Goal: Information Seeking & Learning: Learn about a topic

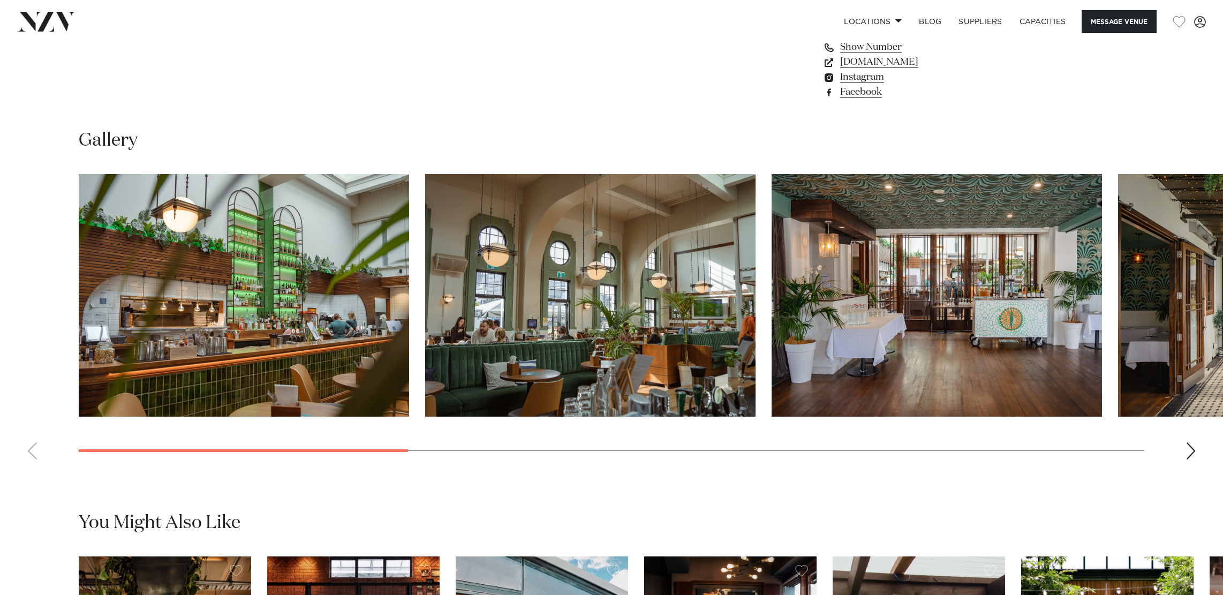
scroll to position [1060, 0]
click at [306, 259] on img "1 / 10" at bounding box center [244, 294] width 330 height 243
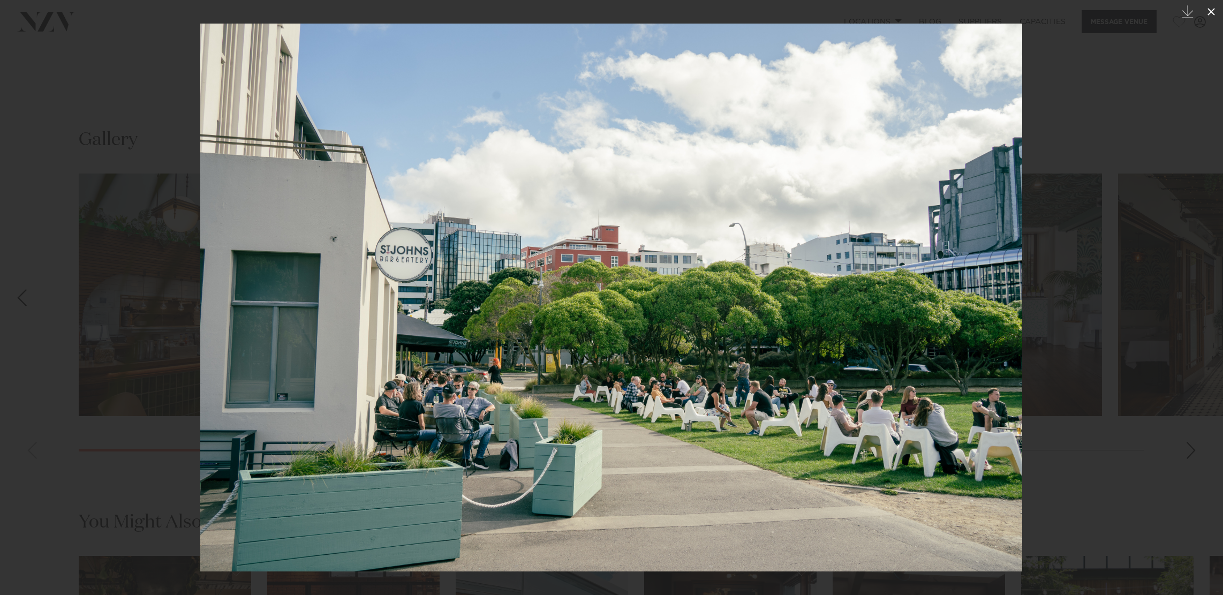
click at [1212, 17] on icon at bounding box center [1210, 11] width 13 height 13
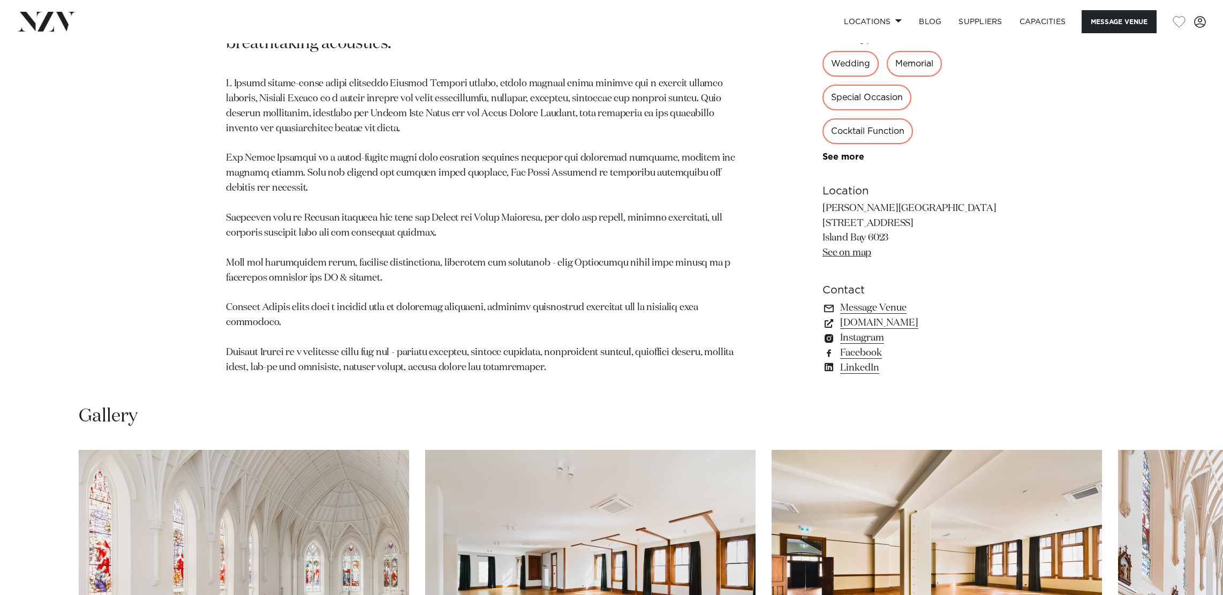
scroll to position [1037, 0]
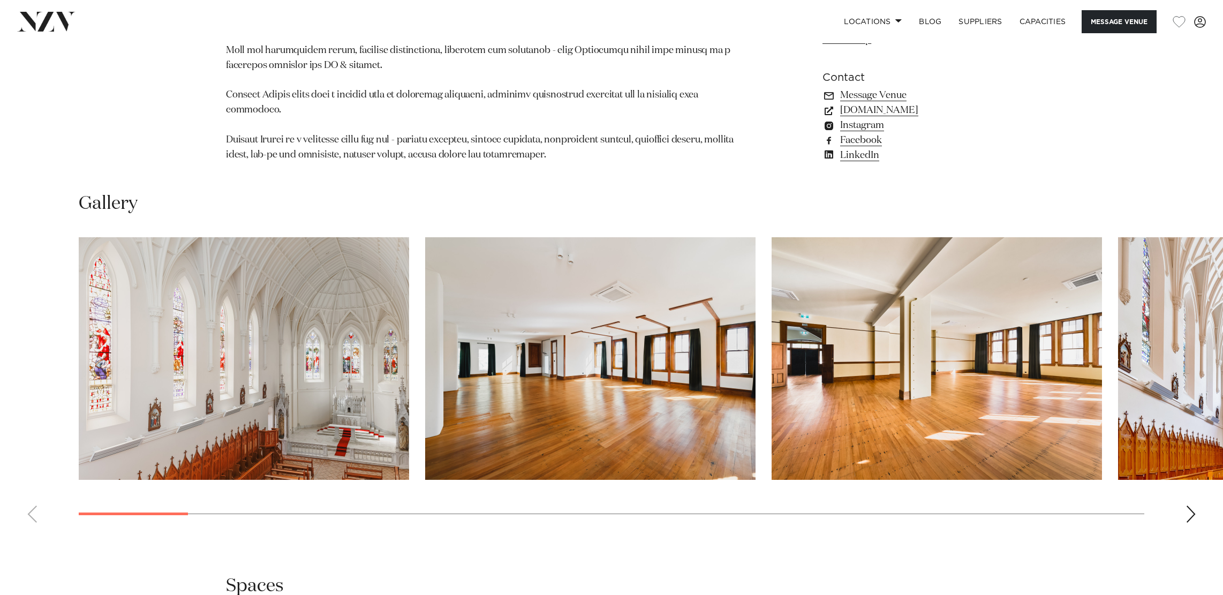
click at [1187, 505] on div "Next slide" at bounding box center [1190, 513] width 11 height 17
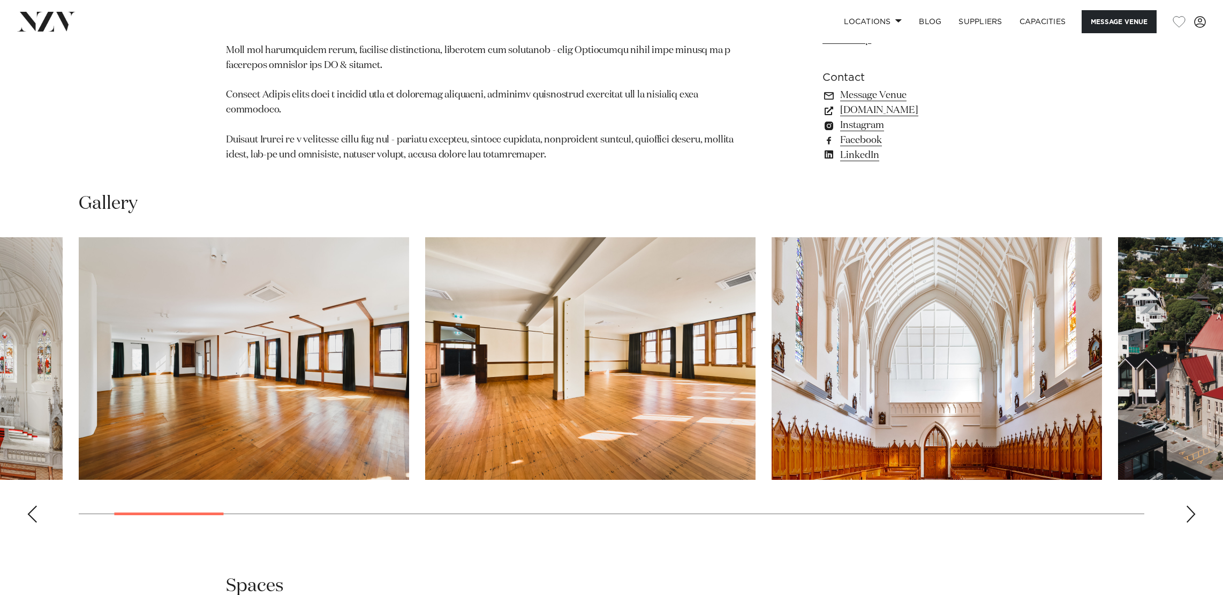
click at [1187, 505] on div "Next slide" at bounding box center [1190, 513] width 11 height 17
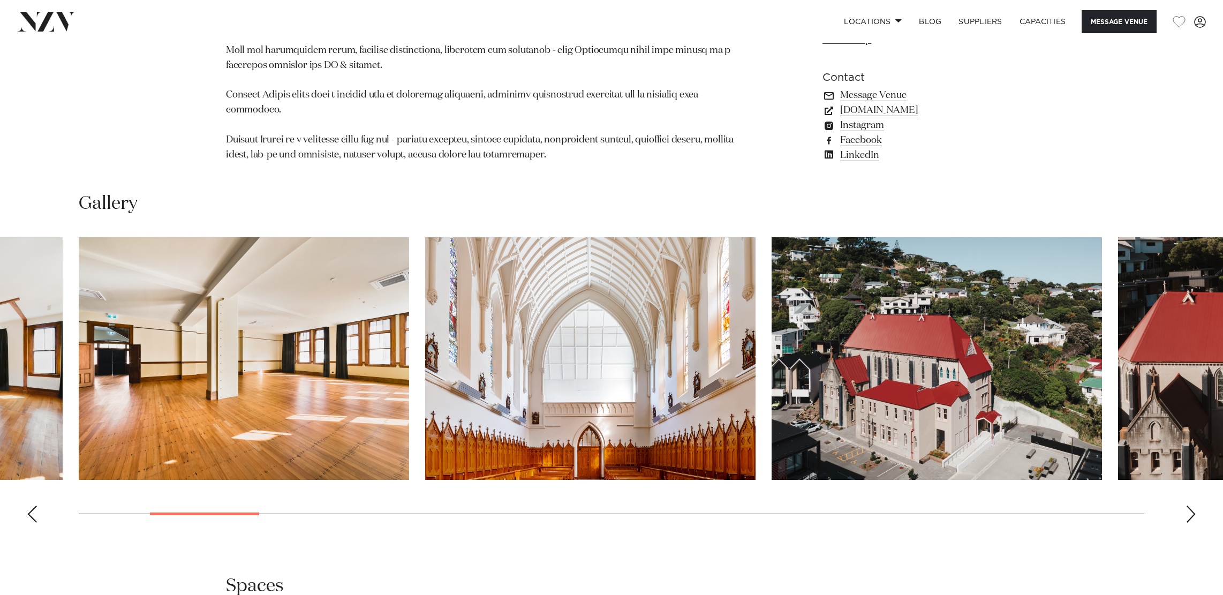
click at [1187, 505] on div "Next slide" at bounding box center [1190, 513] width 11 height 17
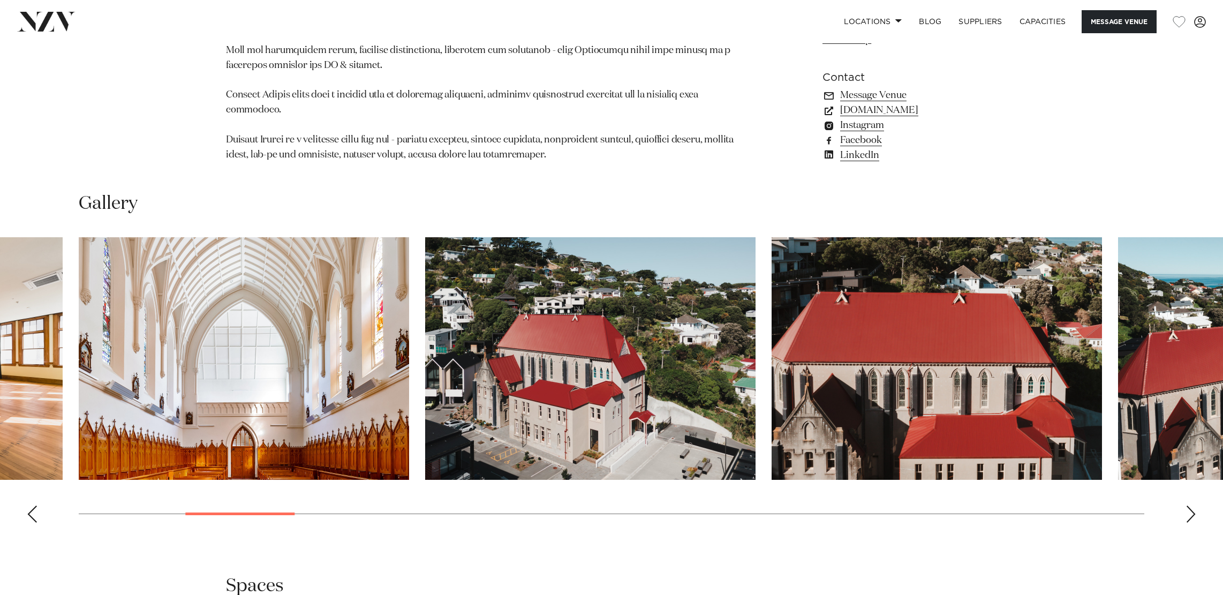
click at [1187, 505] on div "Next slide" at bounding box center [1190, 513] width 11 height 17
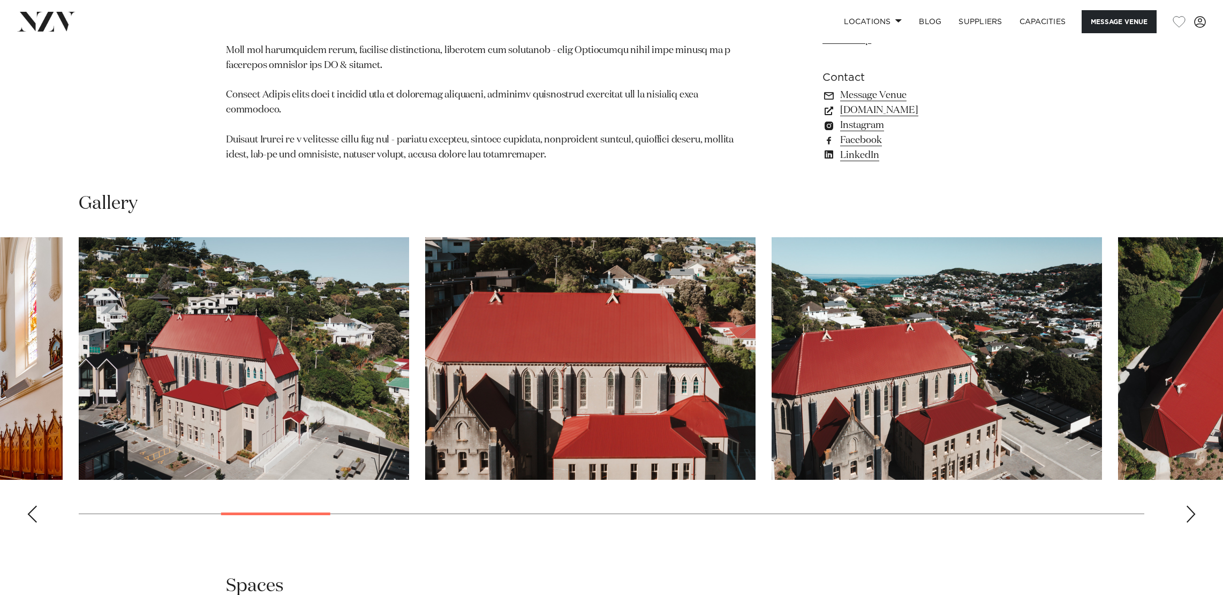
click at [1187, 505] on div "Next slide" at bounding box center [1190, 513] width 11 height 17
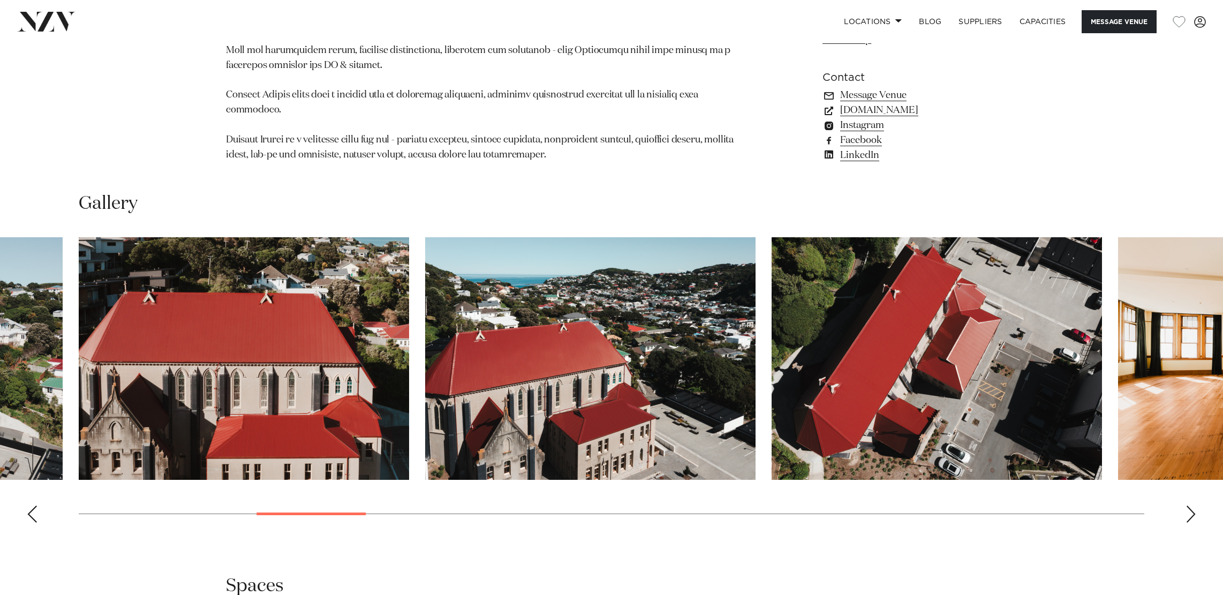
click at [1187, 505] on div "Next slide" at bounding box center [1190, 513] width 11 height 17
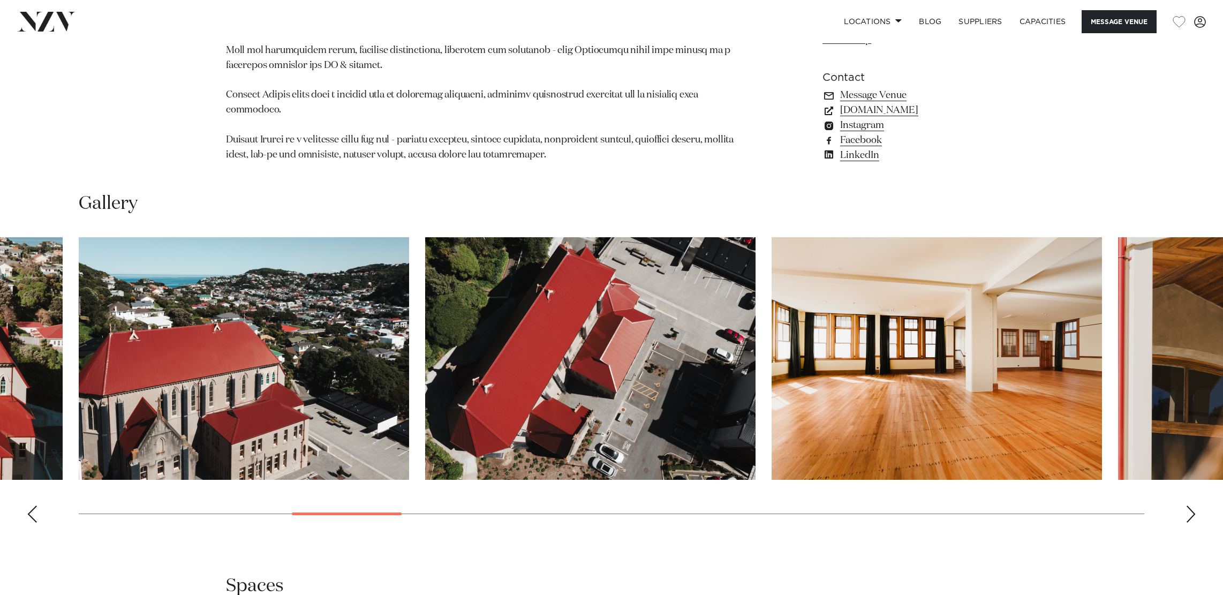
click at [1187, 505] on div "Next slide" at bounding box center [1190, 513] width 11 height 17
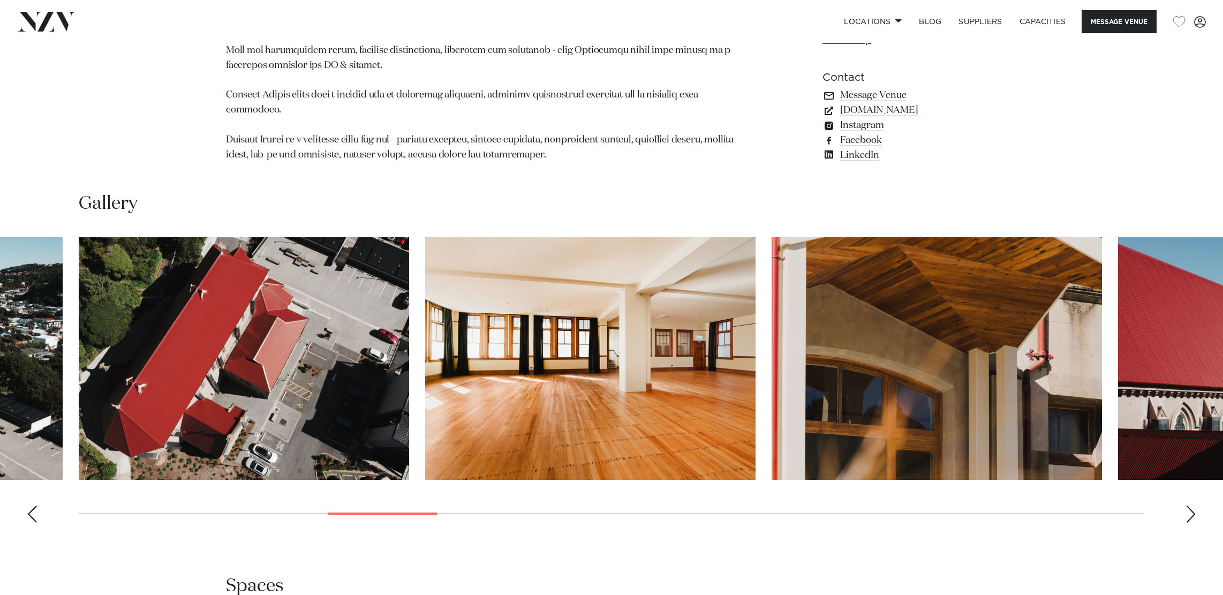
click at [1187, 505] on div "Next slide" at bounding box center [1190, 513] width 11 height 17
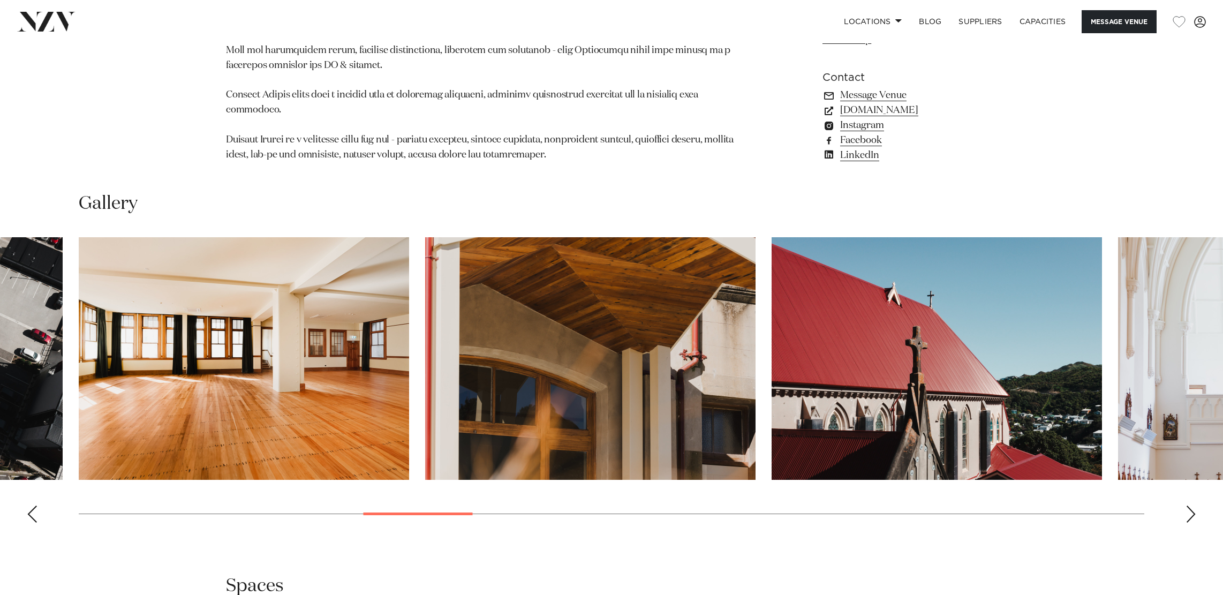
click at [1187, 505] on div "Next slide" at bounding box center [1190, 513] width 11 height 17
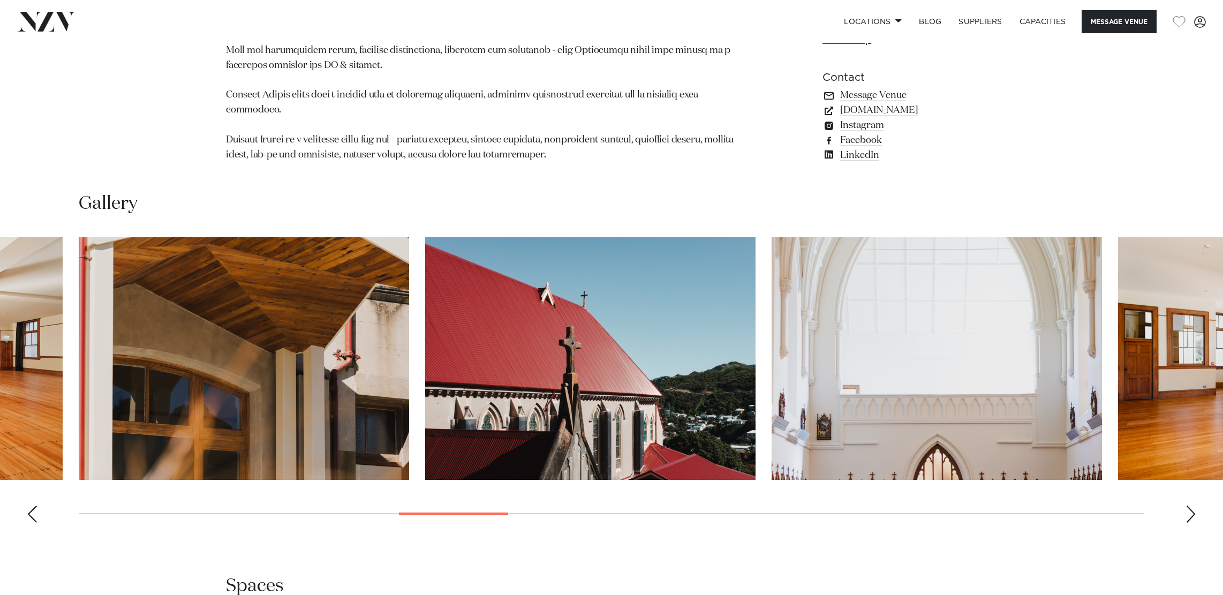
click at [1187, 505] on div "Next slide" at bounding box center [1190, 513] width 11 height 17
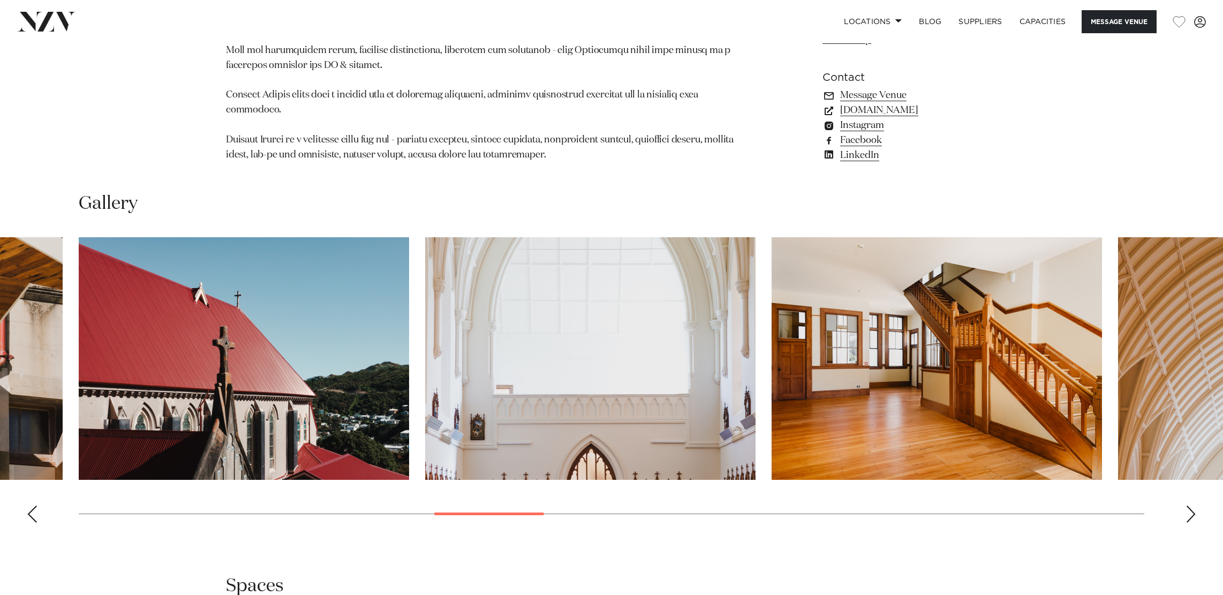
click at [1187, 505] on div "Next slide" at bounding box center [1190, 513] width 11 height 17
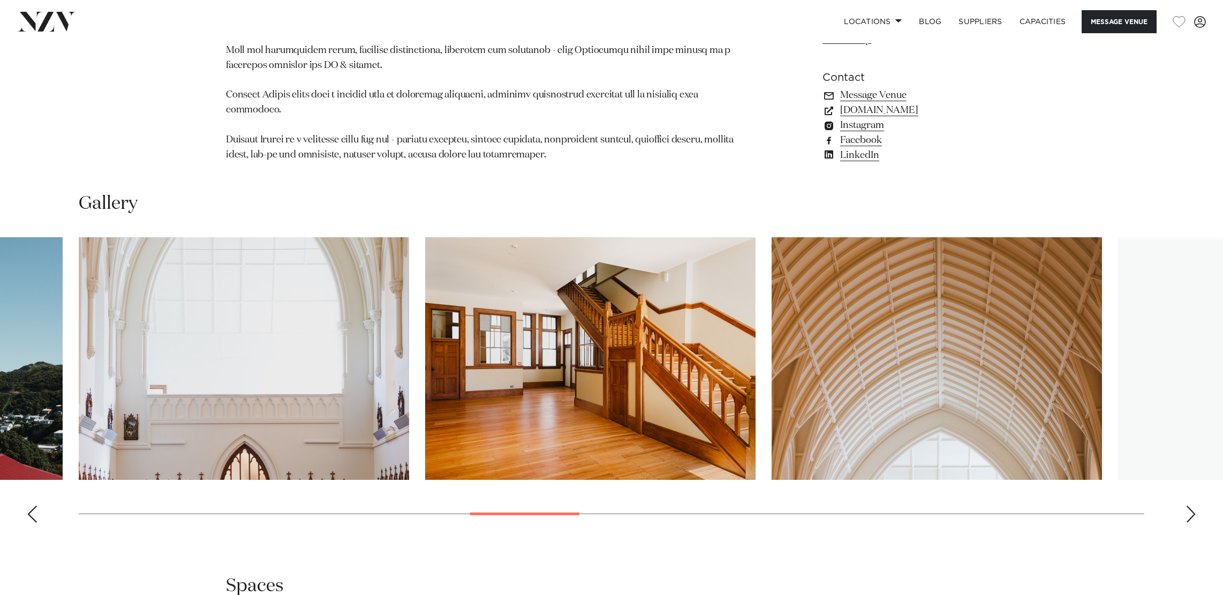
click at [1187, 505] on div "Next slide" at bounding box center [1190, 513] width 11 height 17
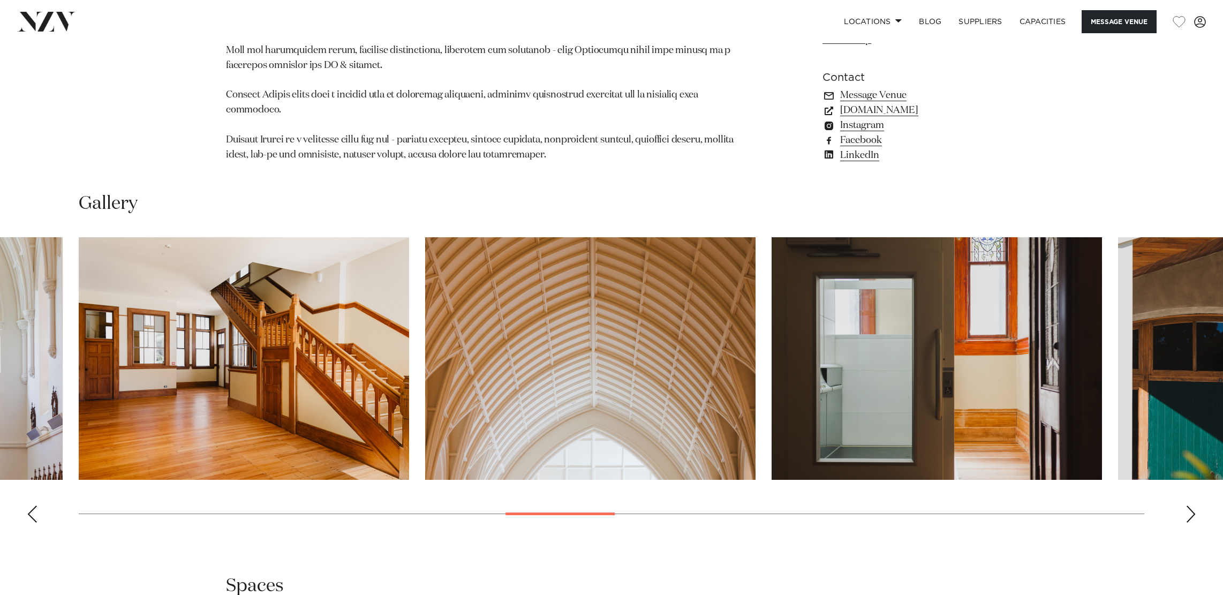
click at [1187, 505] on div "Next slide" at bounding box center [1190, 513] width 11 height 17
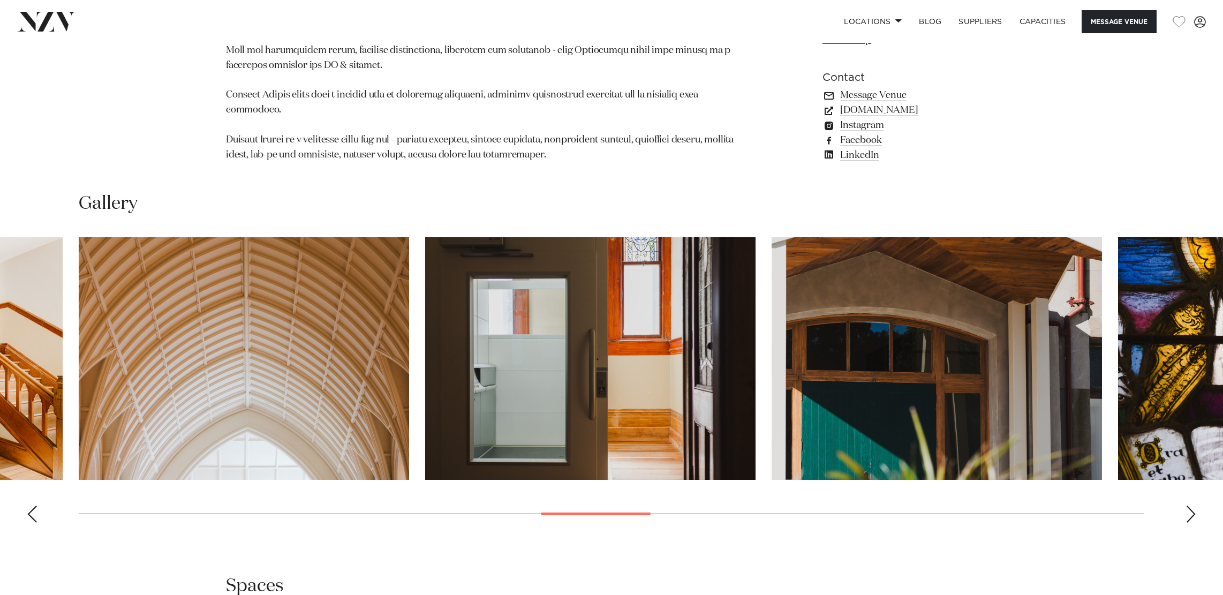
click at [1187, 505] on div "Next slide" at bounding box center [1190, 513] width 11 height 17
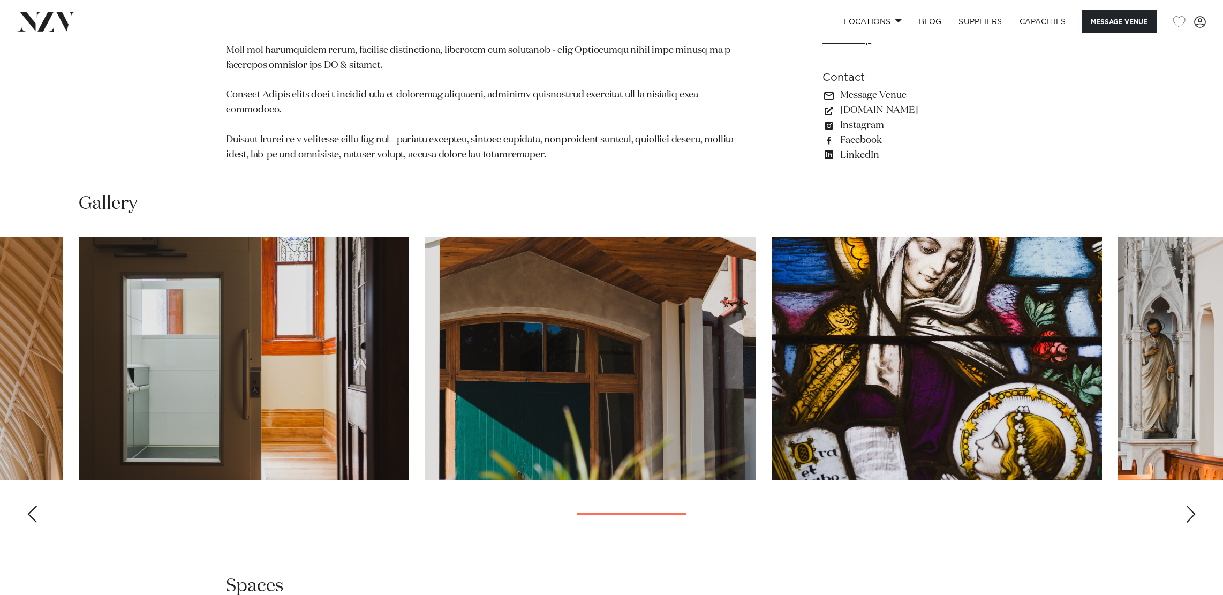
click at [1187, 505] on div "Next slide" at bounding box center [1190, 513] width 11 height 17
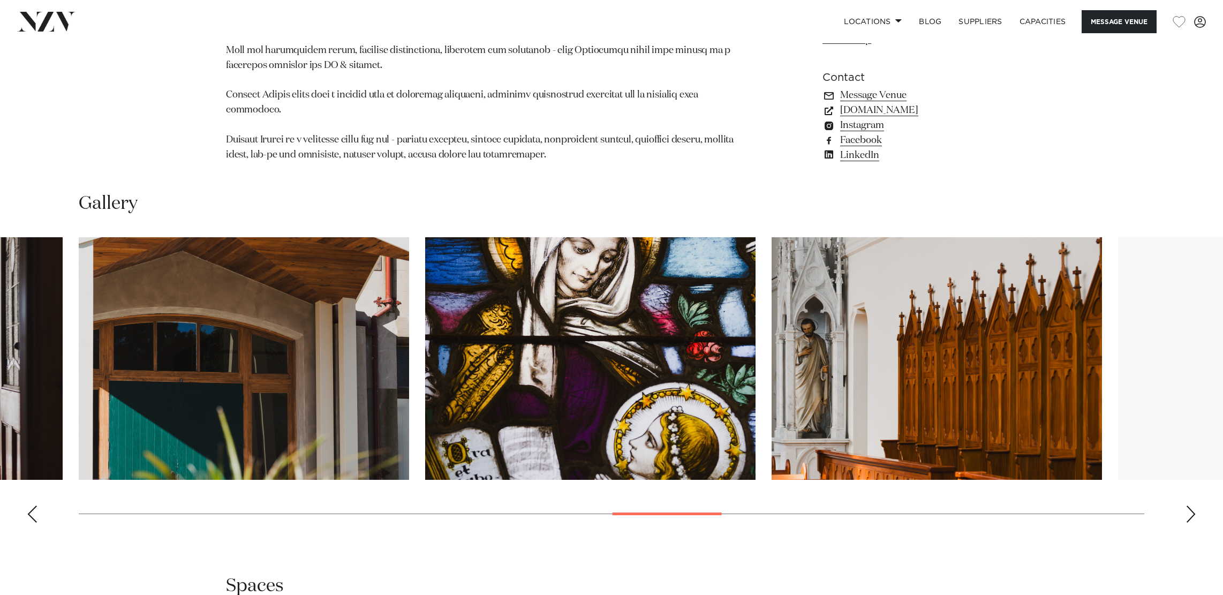
click at [1187, 505] on div "Next slide" at bounding box center [1190, 513] width 11 height 17
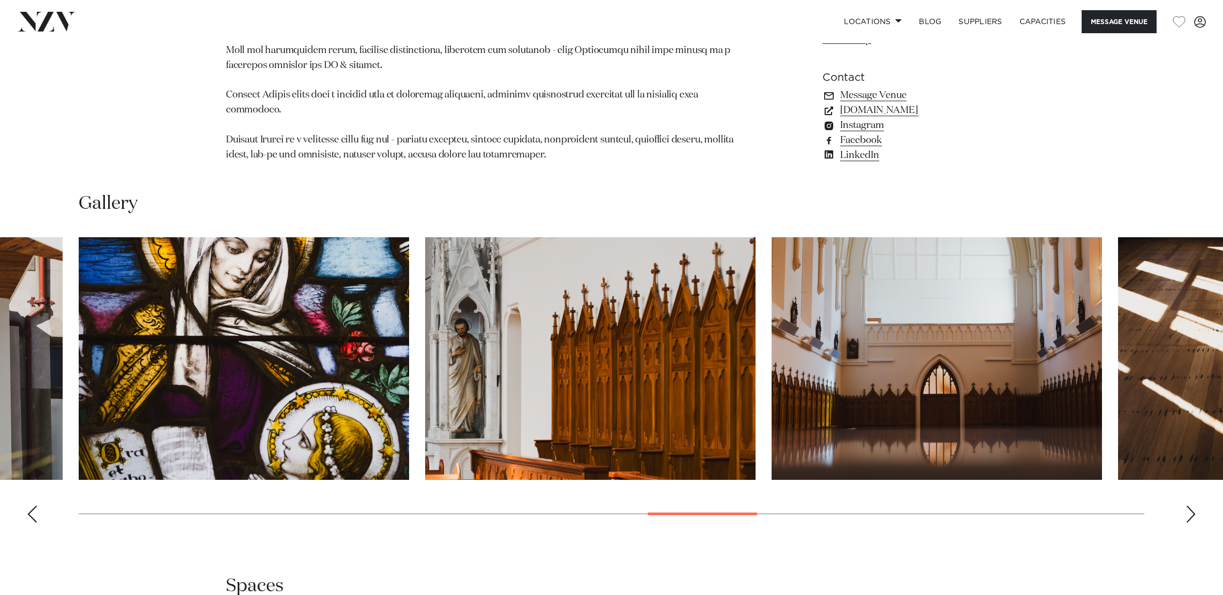
click at [1187, 505] on div "Next slide" at bounding box center [1190, 513] width 11 height 17
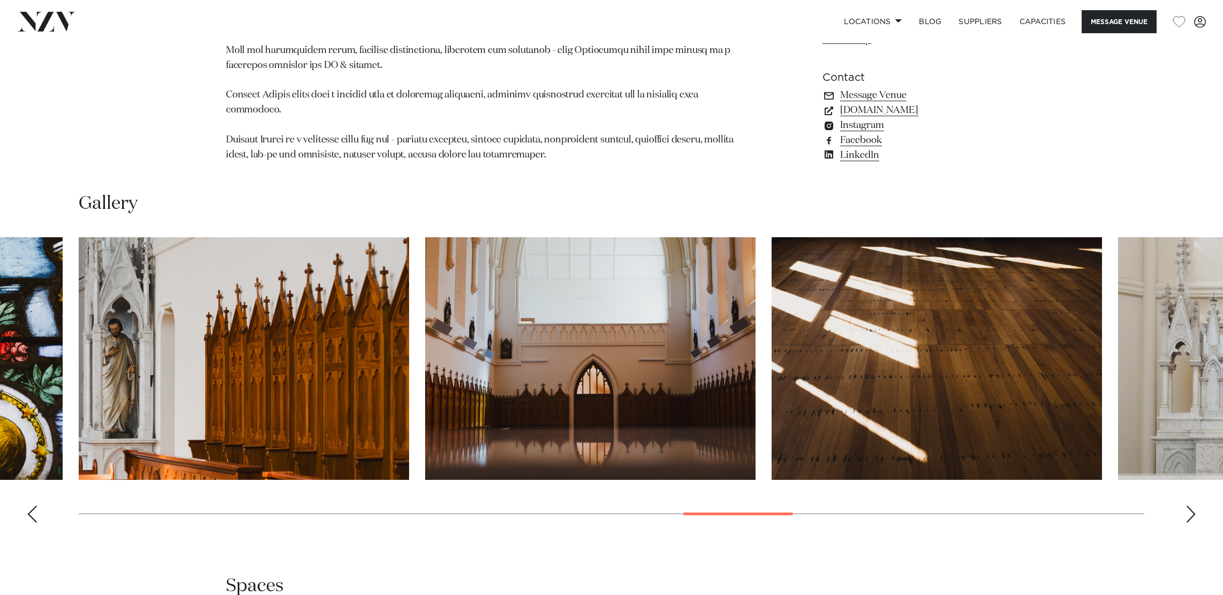
click at [1187, 505] on div "Next slide" at bounding box center [1190, 513] width 11 height 17
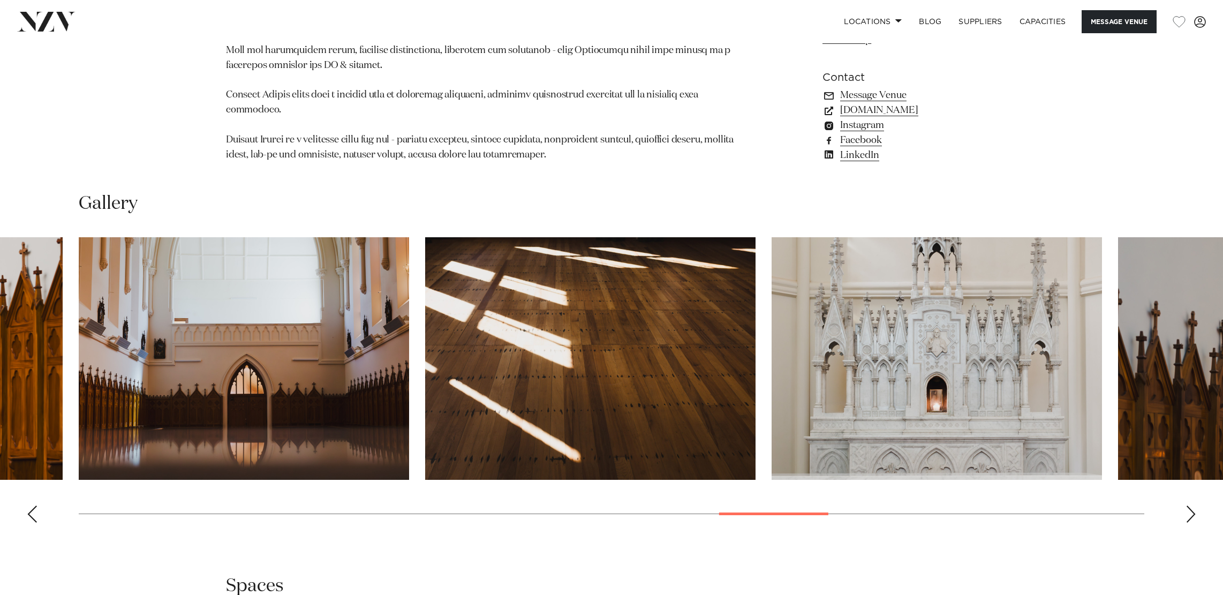
click at [1187, 505] on div "Next slide" at bounding box center [1190, 513] width 11 height 17
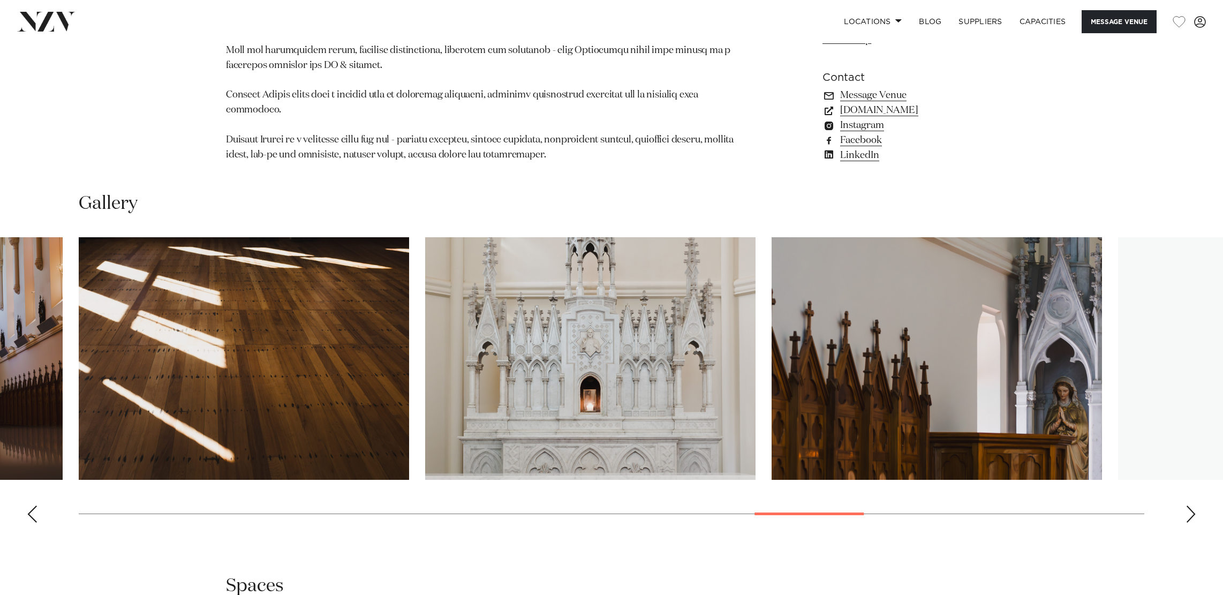
click at [1187, 505] on div "Next slide" at bounding box center [1190, 513] width 11 height 17
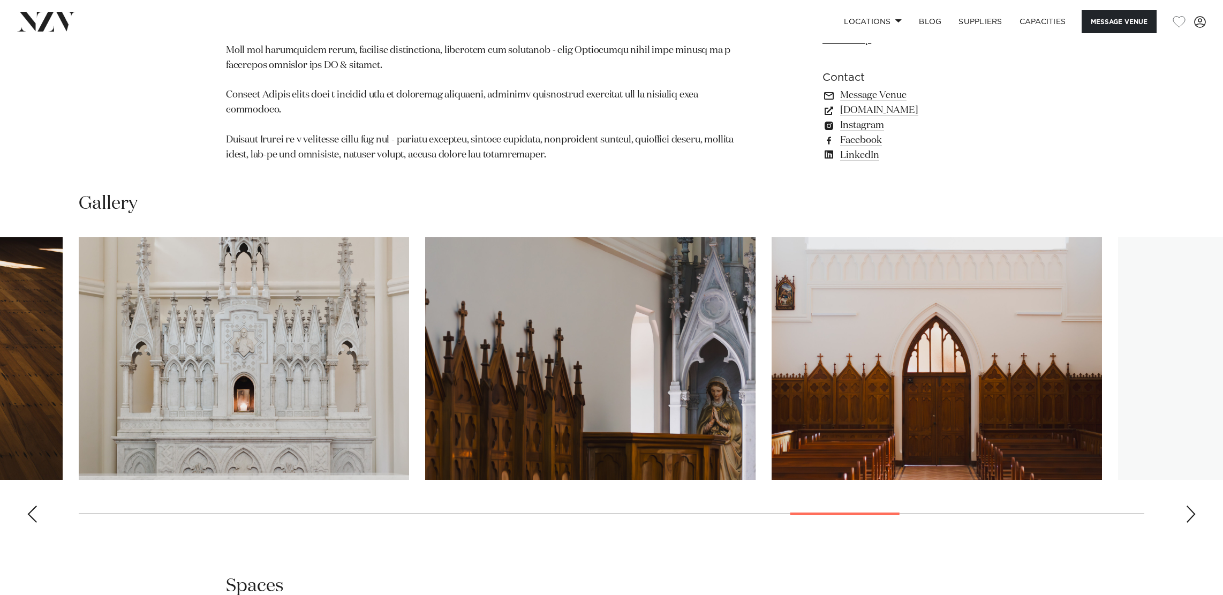
click at [1187, 505] on div "Next slide" at bounding box center [1190, 513] width 11 height 17
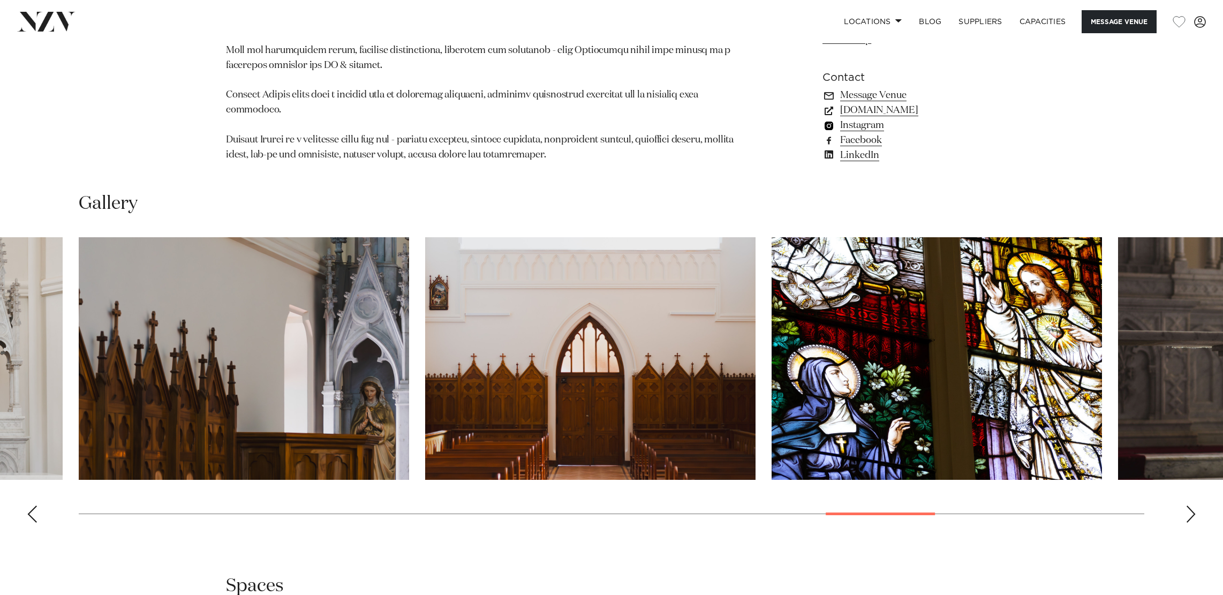
click at [853, 119] on link "Instagram" at bounding box center [909, 125] width 175 height 15
